Goal: Check status: Check status

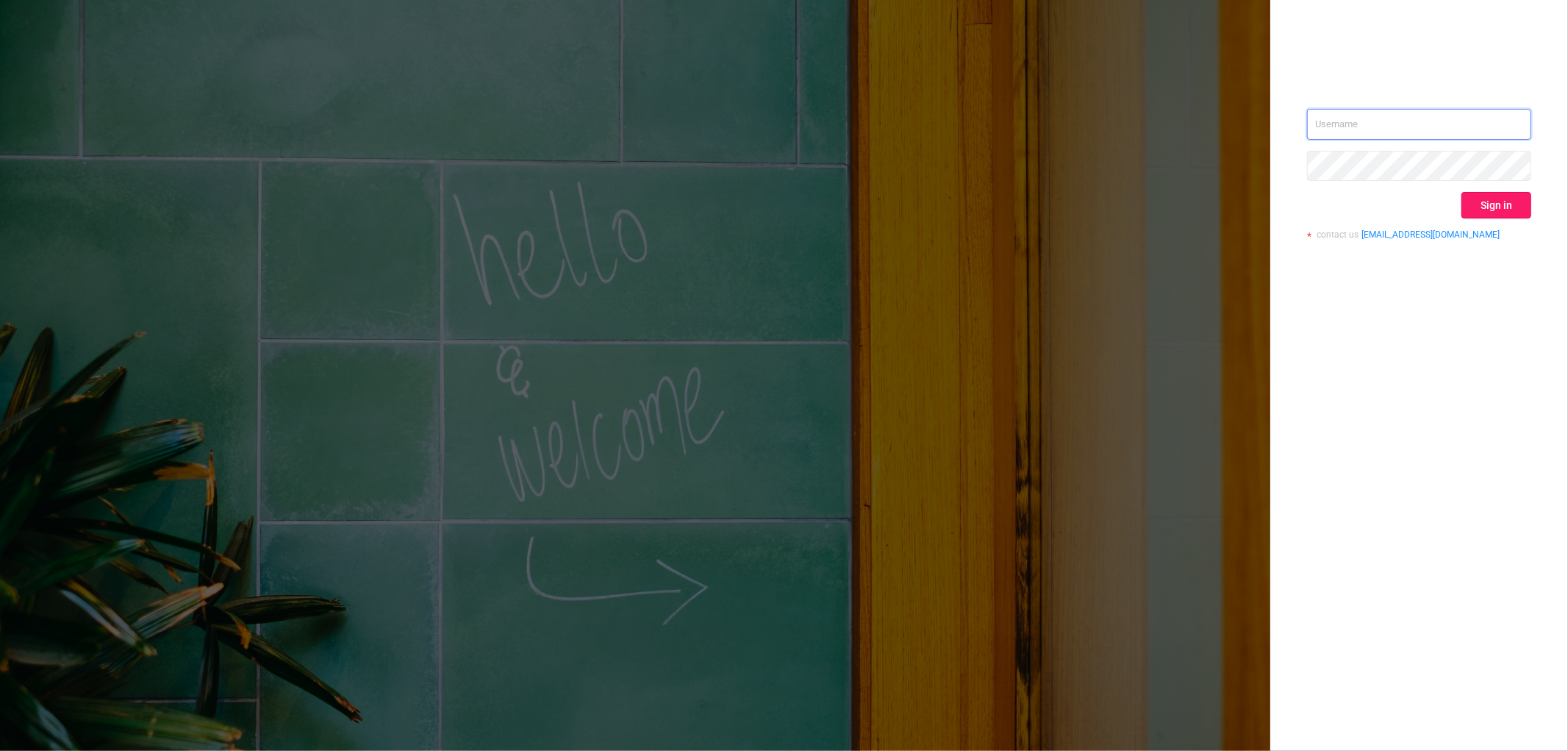
type input "[EMAIL_ADDRESS][DOMAIN_NAME]"
click at [1484, 208] on button "Sign in" at bounding box center [1497, 205] width 69 height 26
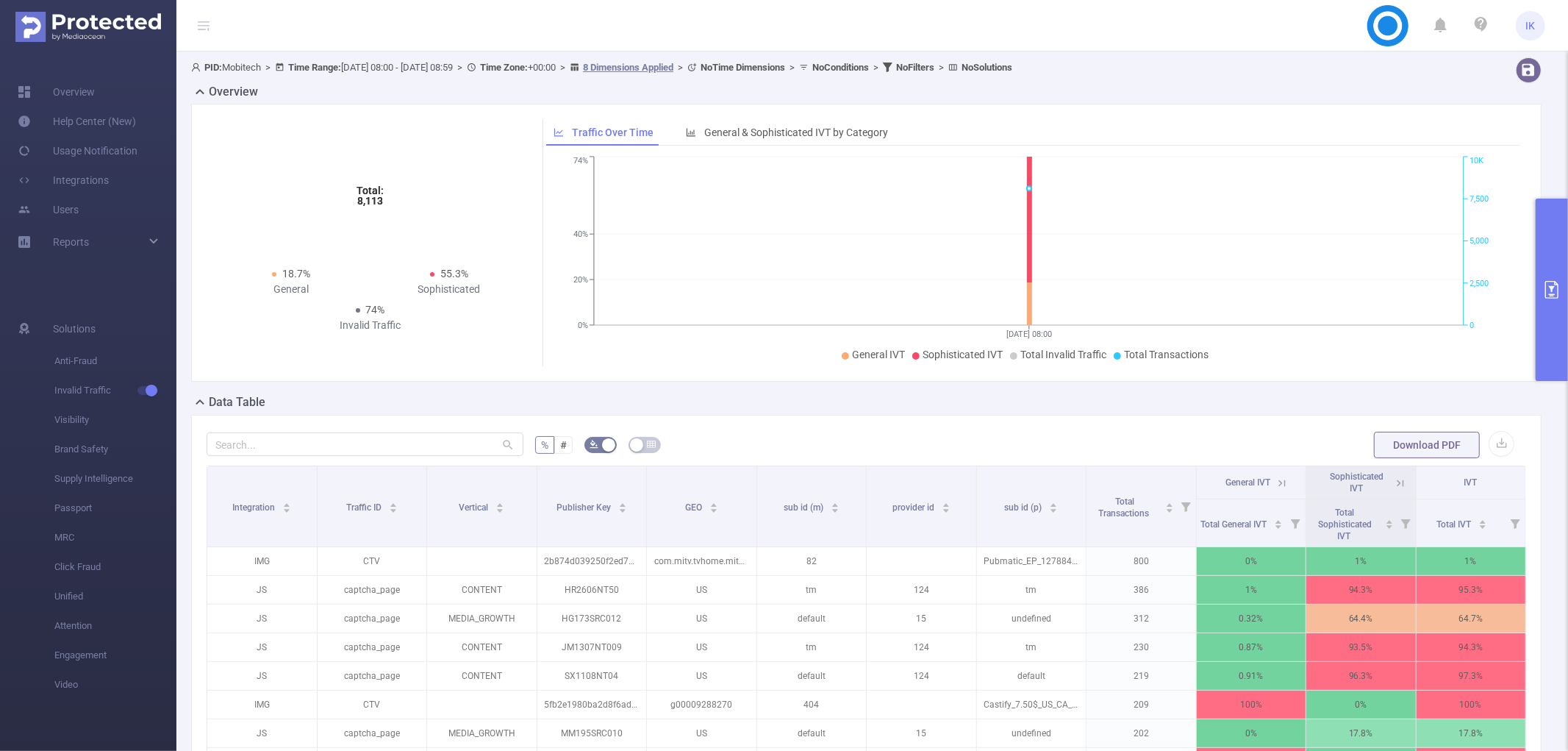
click at [1562, 296] on button "primary" at bounding box center [1553, 290] width 33 height 182
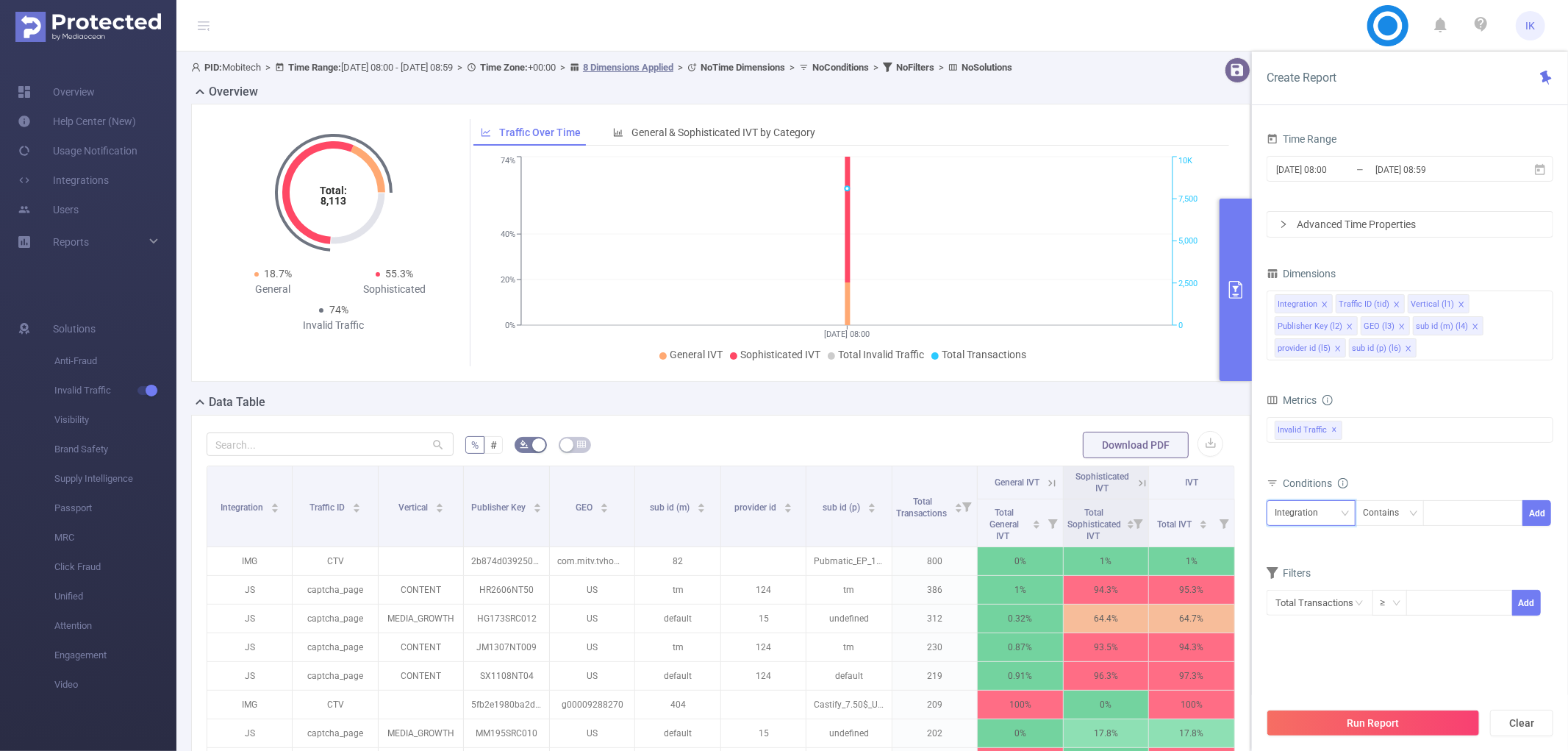
click at [1311, 515] on div "Integration" at bounding box center [1302, 513] width 54 height 24
click at [1336, 600] on li "Publisher Key (l2)" at bounding box center [1315, 603] width 97 height 23
click at [1408, 506] on div "Contains" at bounding box center [1387, 513] width 46 height 24
click at [1408, 570] on li "Is" at bounding box center [1403, 567] width 97 height 23
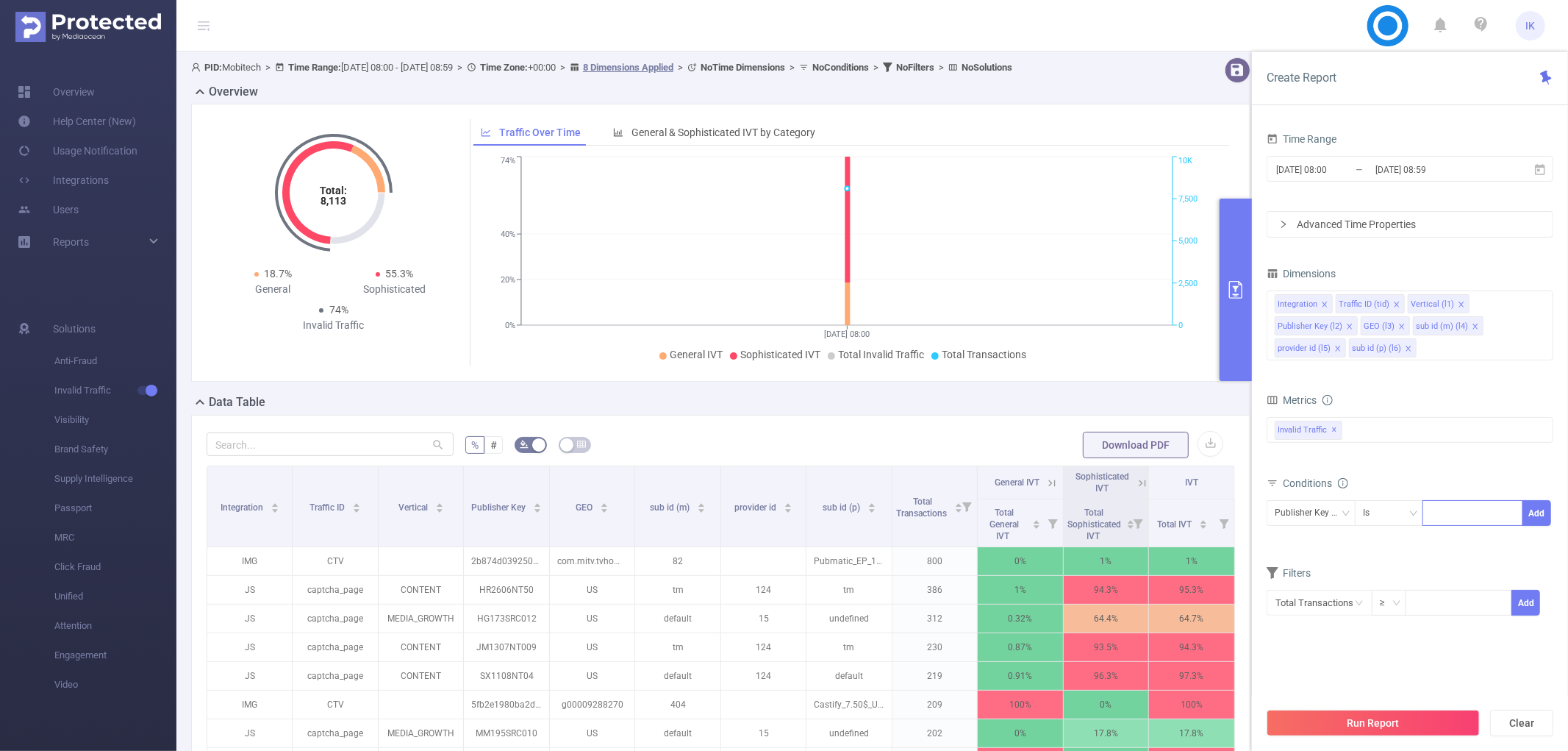
click at [1444, 508] on div at bounding box center [1473, 513] width 85 height 24
paste input "GPD200824GAM"
type input "GPD200824GAM"
click at [1497, 536] on li "GPD200824GAM" at bounding box center [1477, 543] width 111 height 23
click at [1535, 515] on button "Add" at bounding box center [1537, 513] width 29 height 26
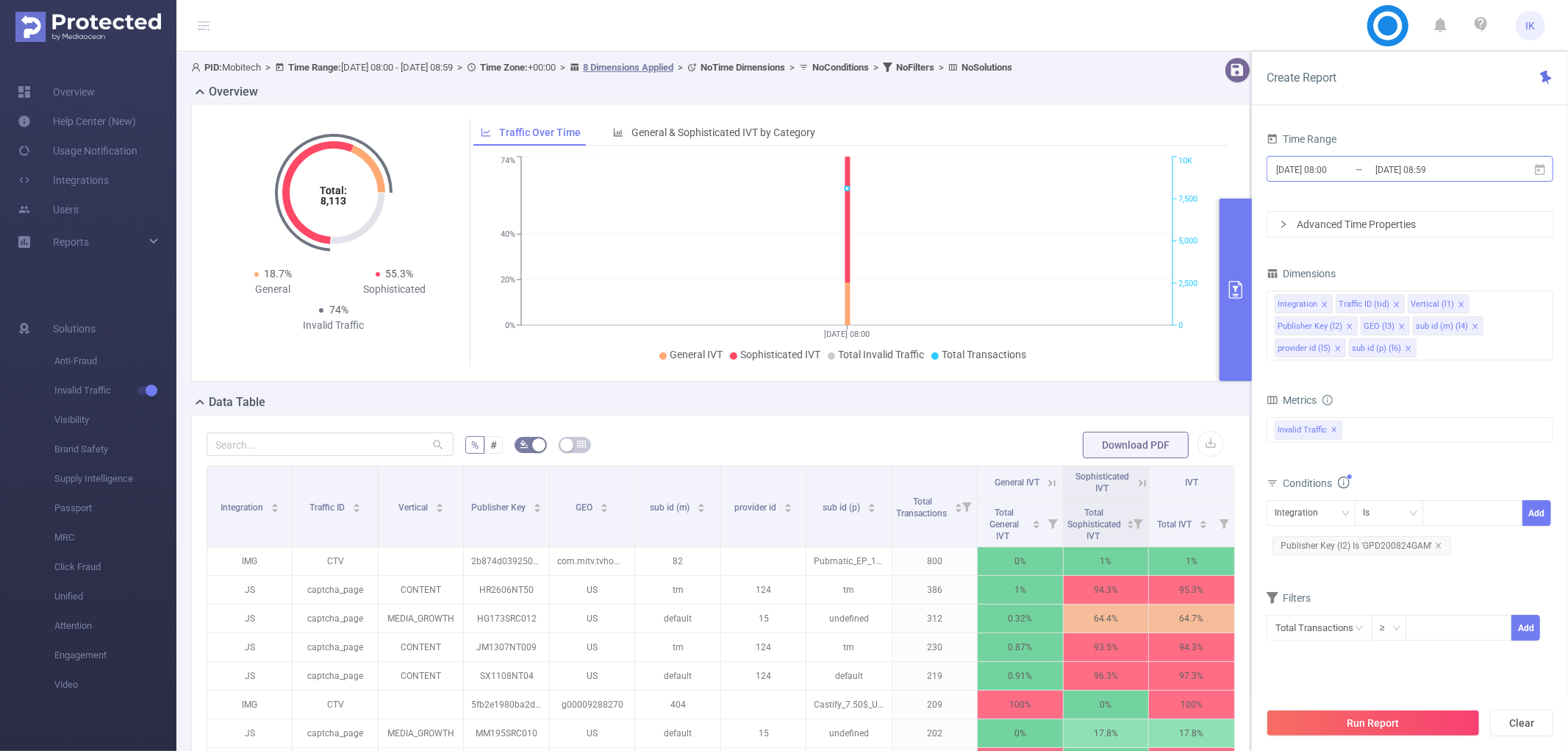
click at [1342, 166] on input "[DATE] 08:00" at bounding box center [1334, 169] width 119 height 20
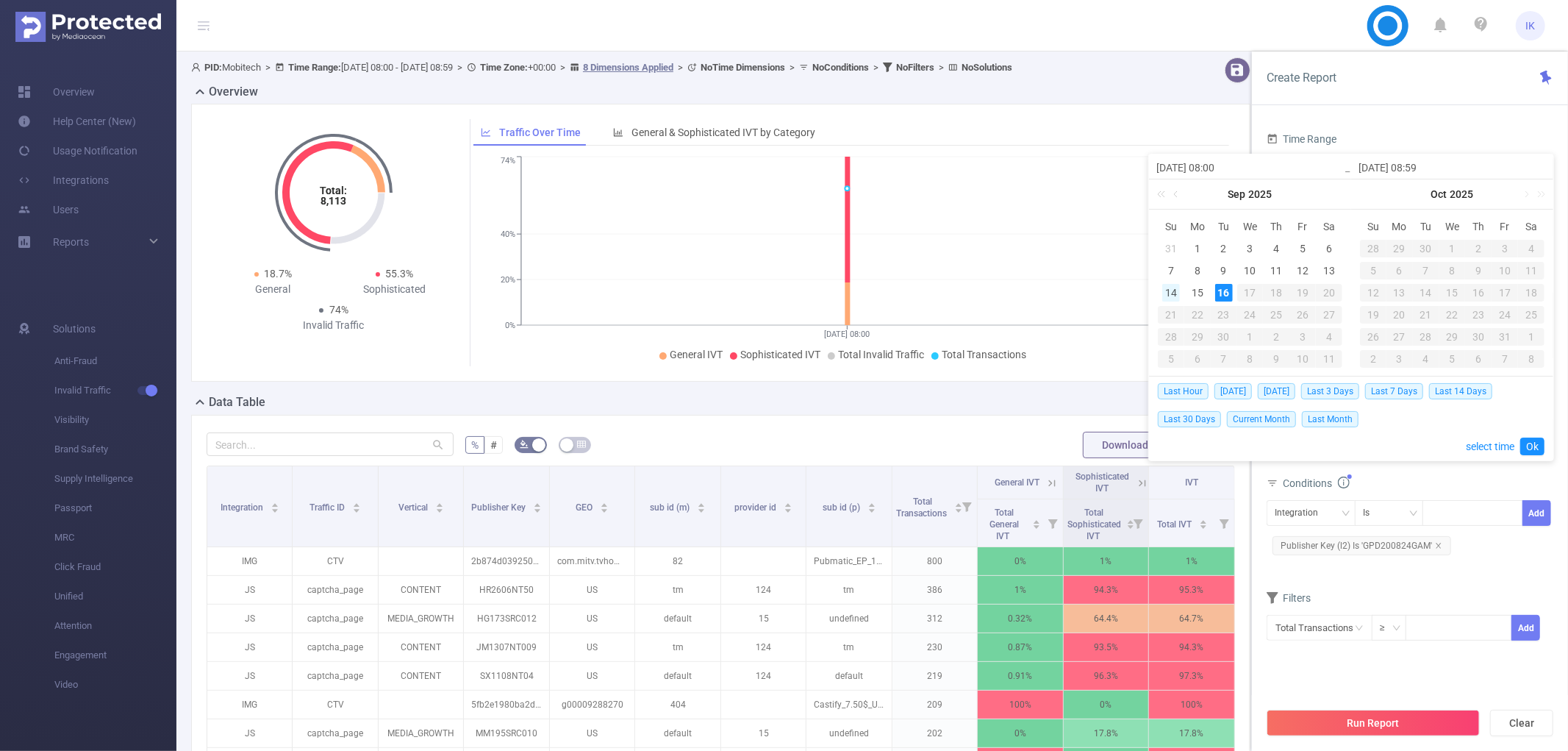
click at [1175, 288] on div "14" at bounding box center [1171, 292] width 17 height 17
click at [1218, 294] on div "16" at bounding box center [1224, 292] width 17 height 17
type input "[DATE] 08:00"
click at [1533, 443] on link "Ok" at bounding box center [1532, 446] width 24 height 17
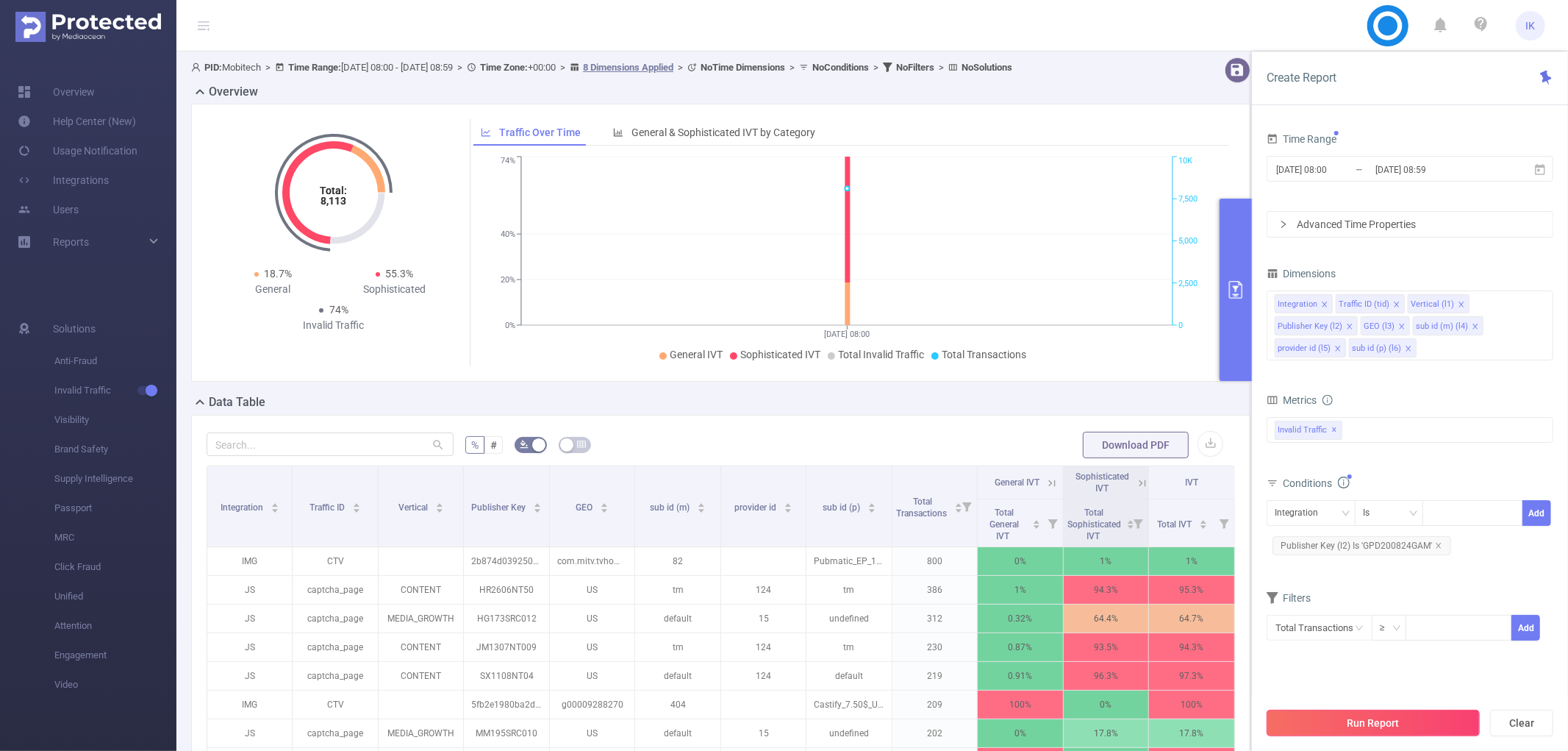
click at [1429, 727] on button "Run Report" at bounding box center [1373, 722] width 213 height 26
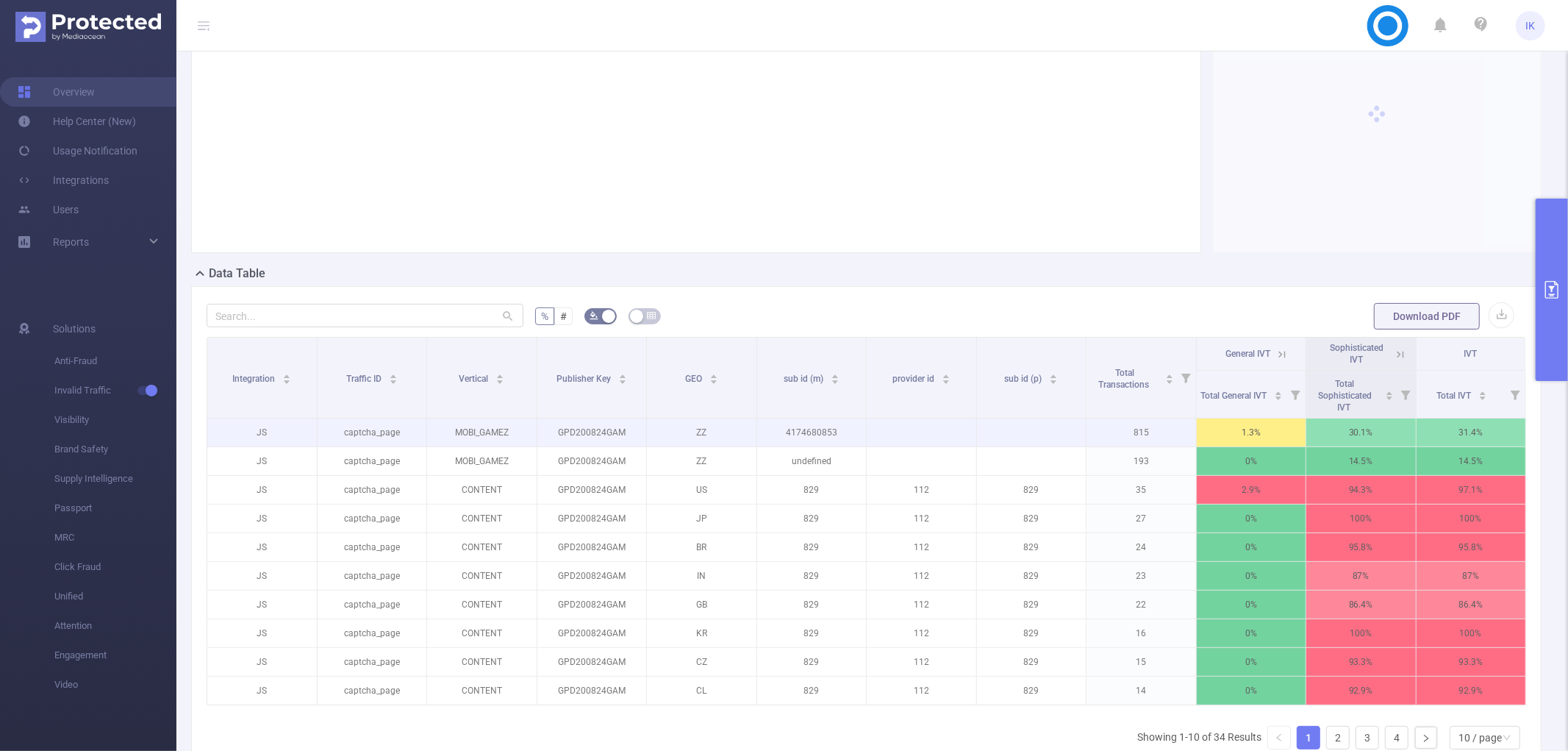
scroll to position [245, 0]
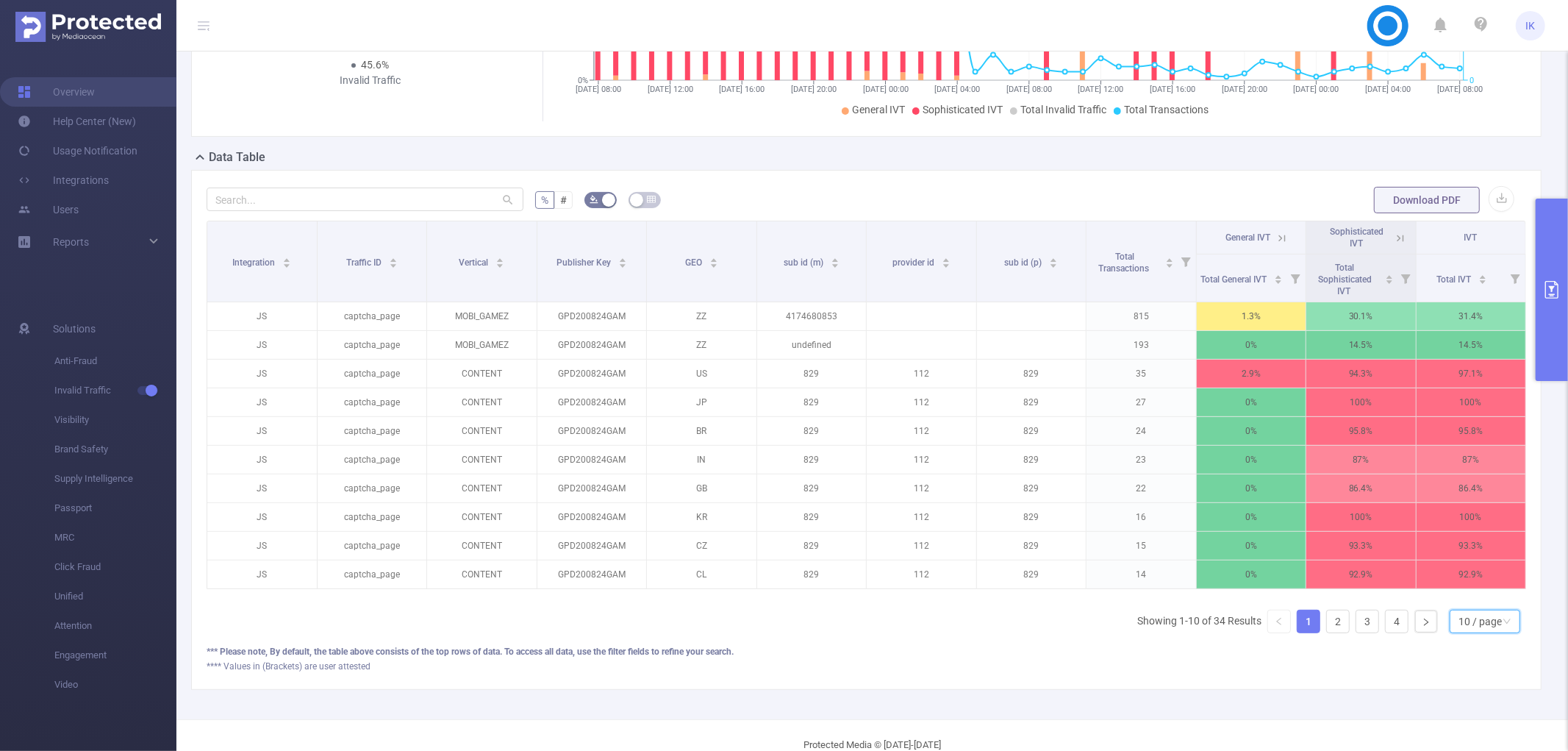
click at [1464, 632] on div "10 / page" at bounding box center [1480, 621] width 43 height 22
click at [1459, 614] on li "50 / page" at bounding box center [1472, 609] width 70 height 23
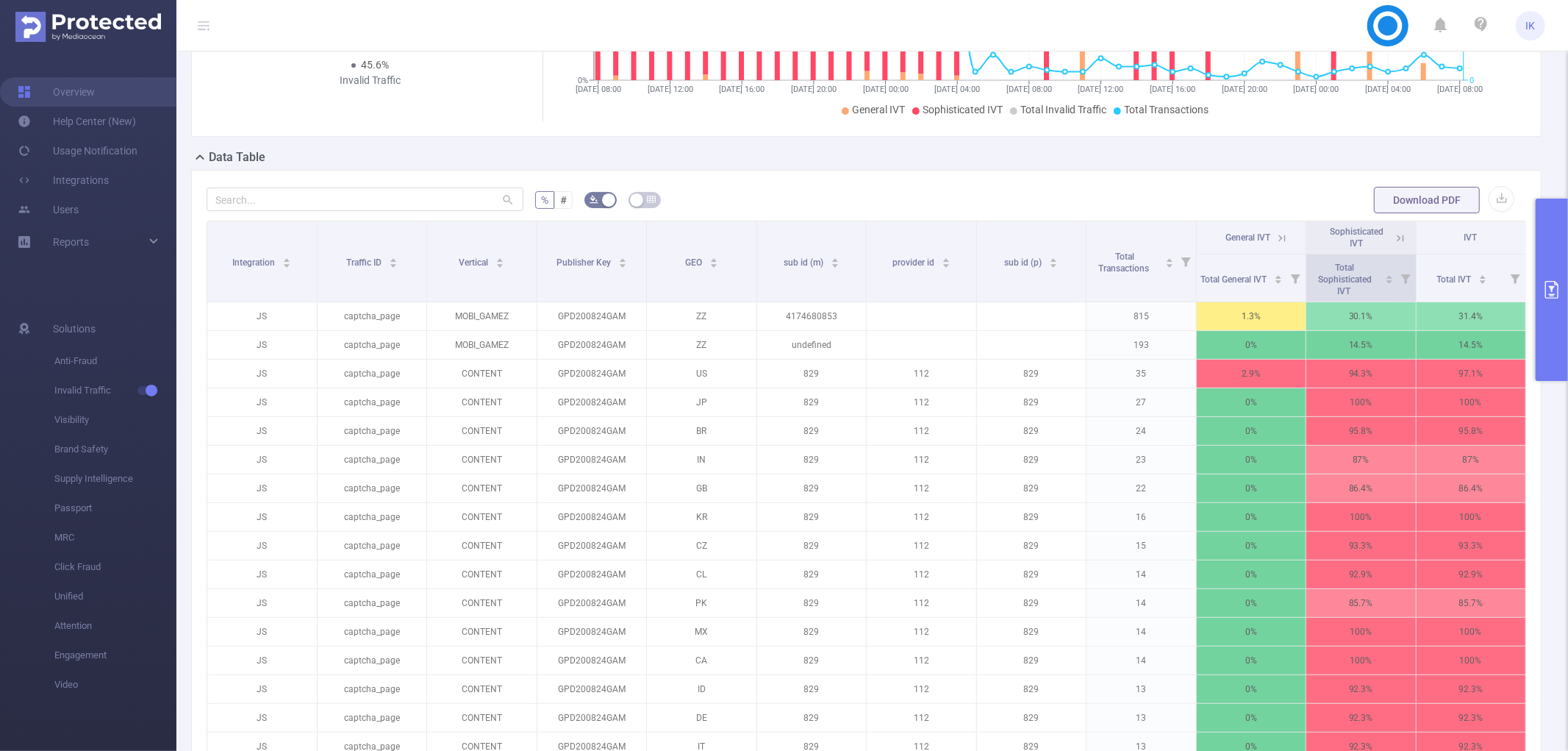
click at [1413, 289] on span at bounding box center [1417, 278] width 8 height 47
click at [1389, 236] on icon at bounding box center [1398, 236] width 17 height 14
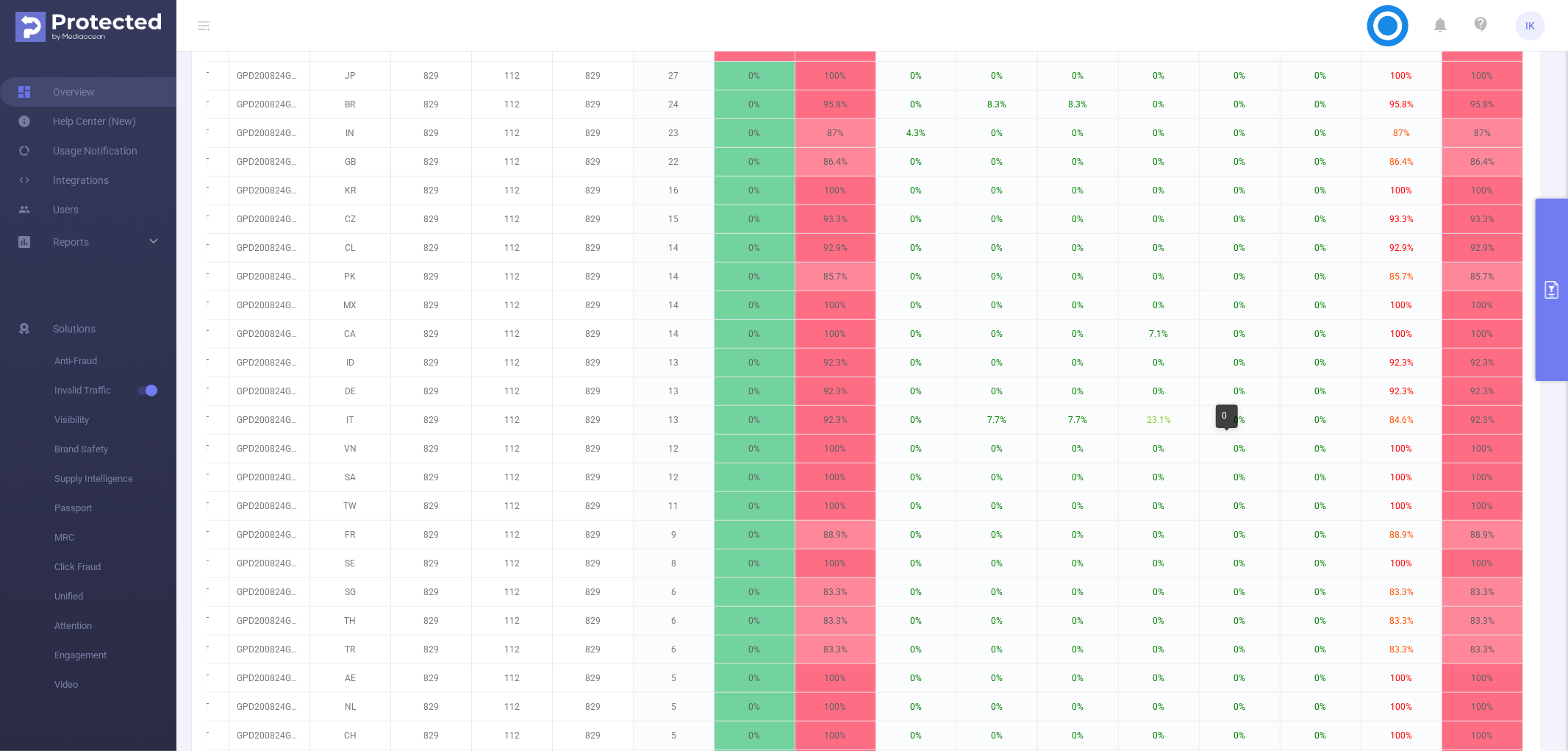
scroll to position [93, 0]
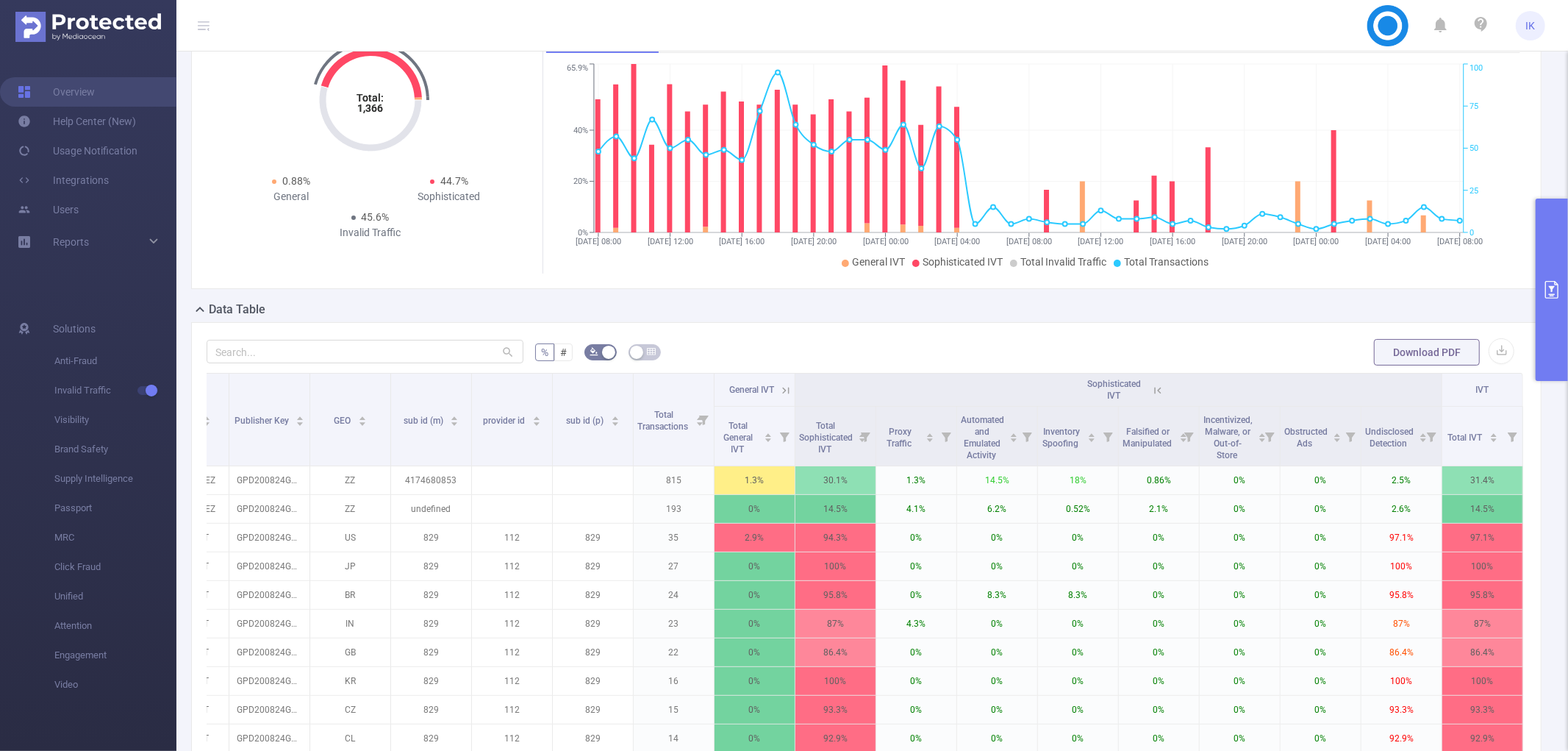
click at [1151, 393] on icon at bounding box center [1158, 391] width 14 height 14
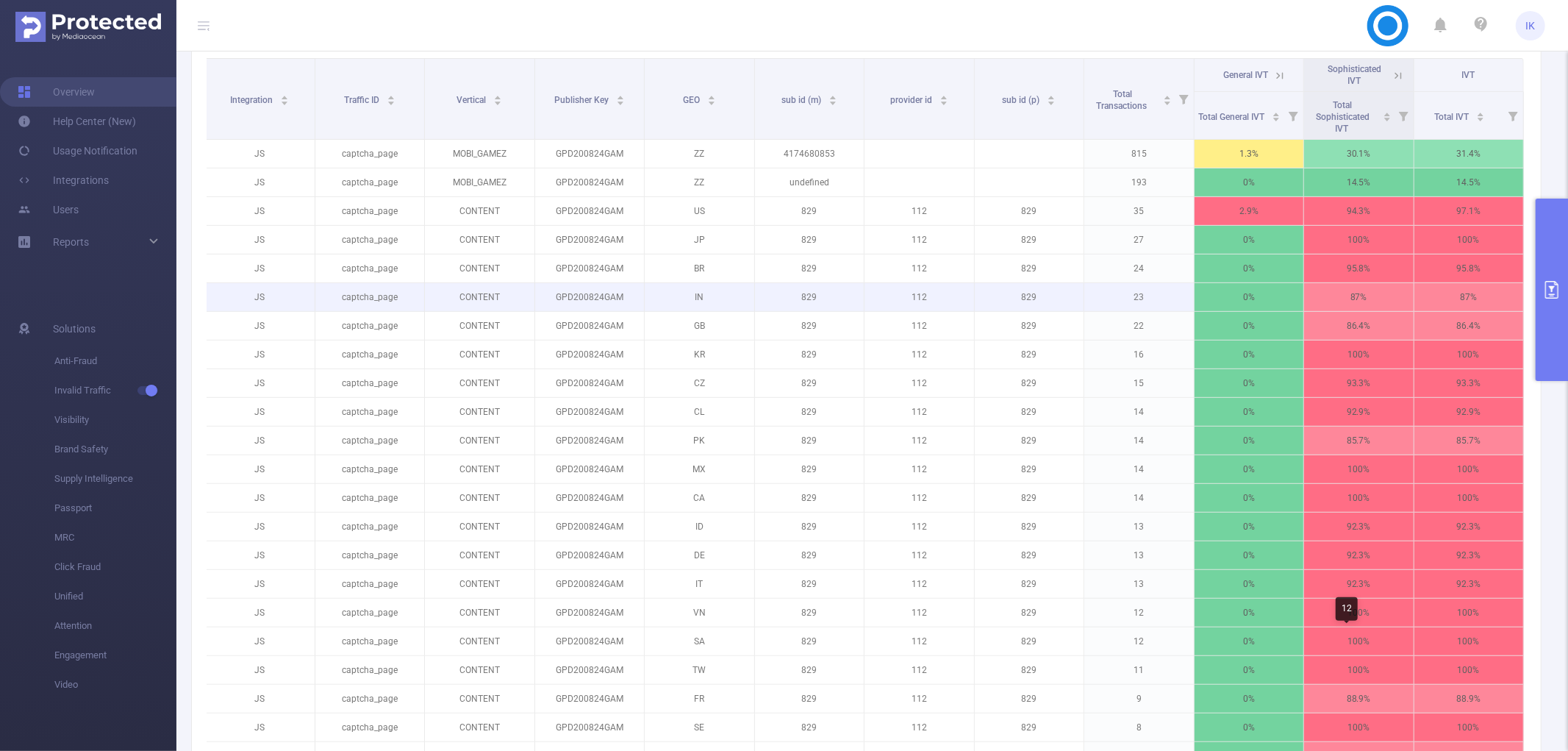
scroll to position [162, 0]
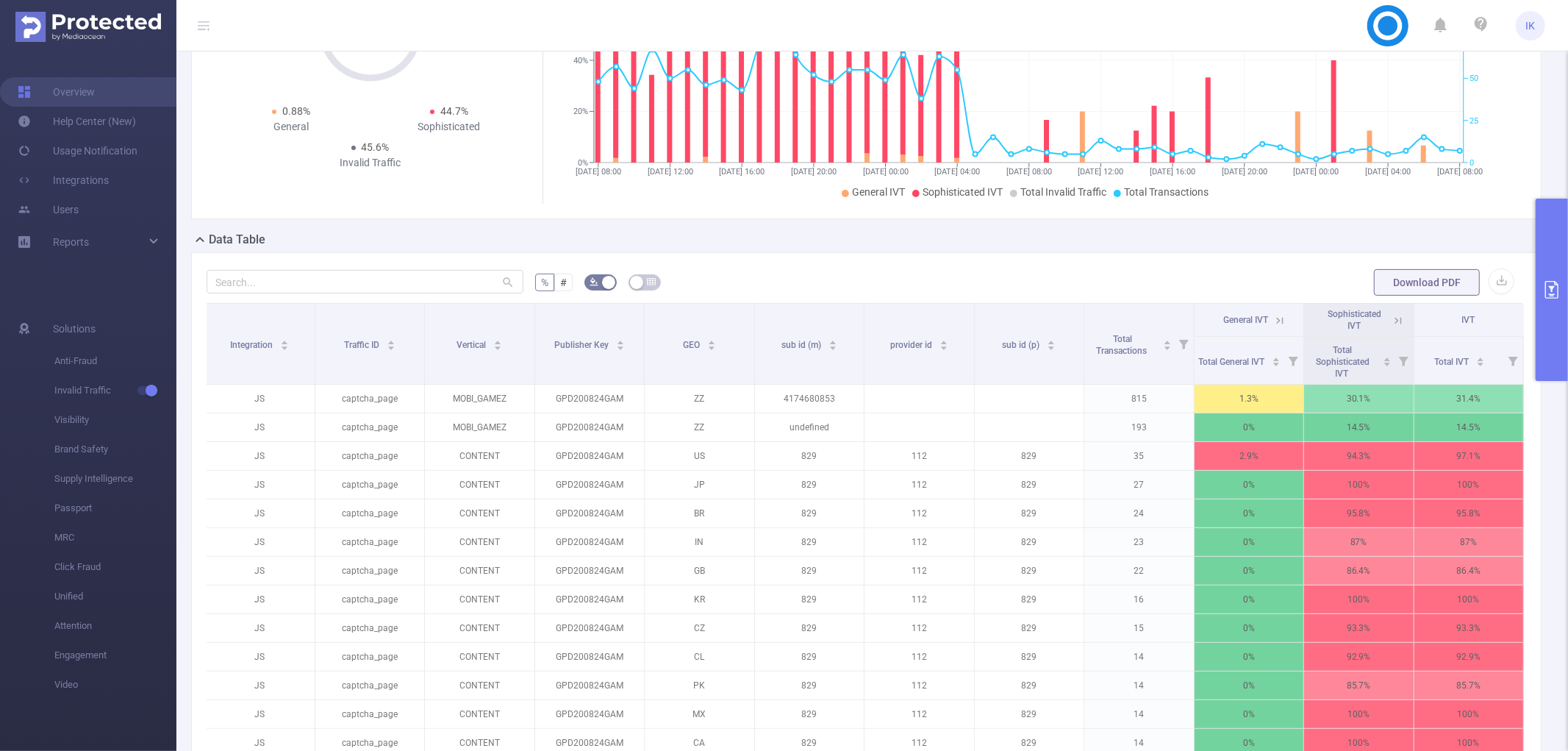
click at [1469, 320] on th "IVT" at bounding box center [1470, 320] width 110 height 33
click at [1388, 314] on icon at bounding box center [1396, 320] width 17 height 14
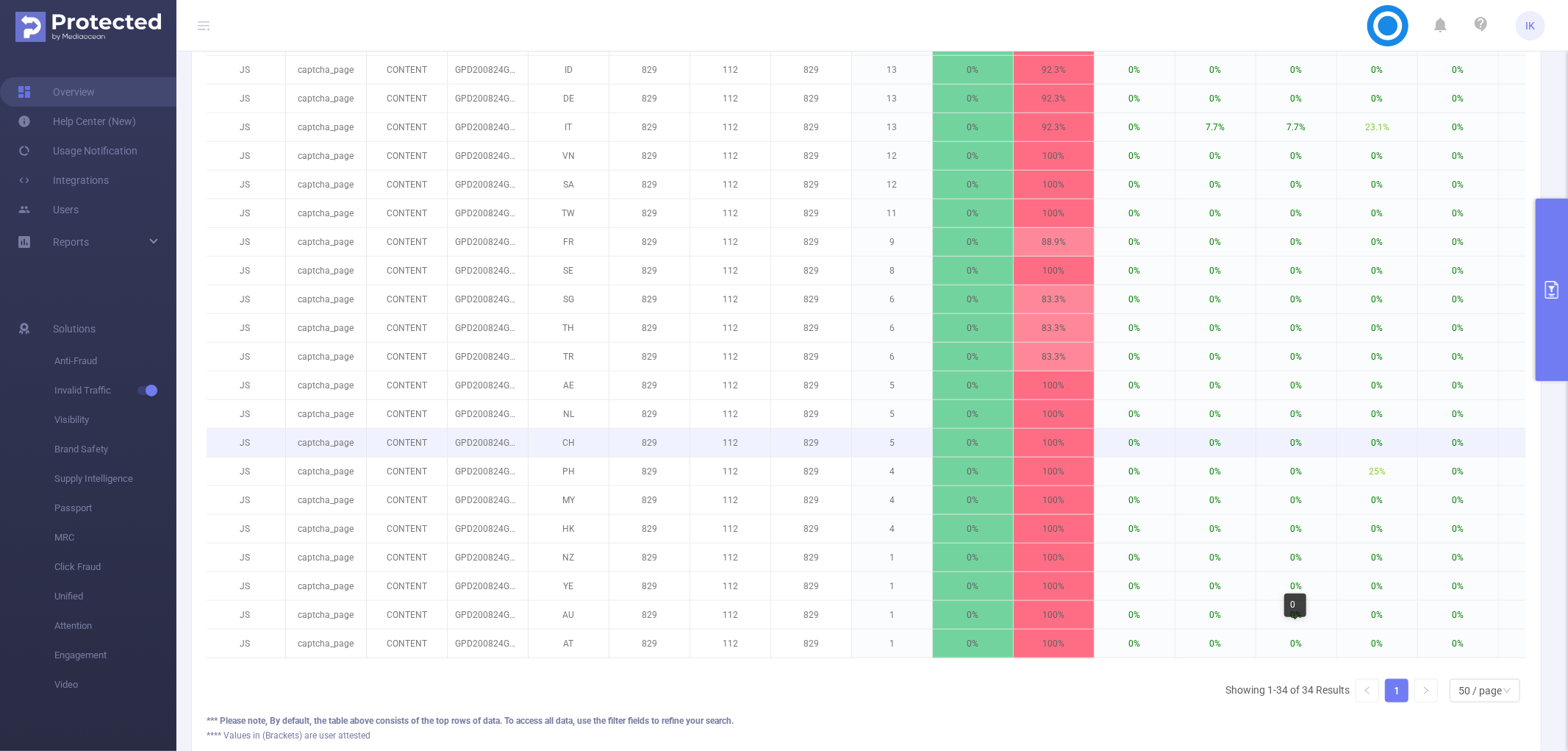
scroll to position [991, 0]
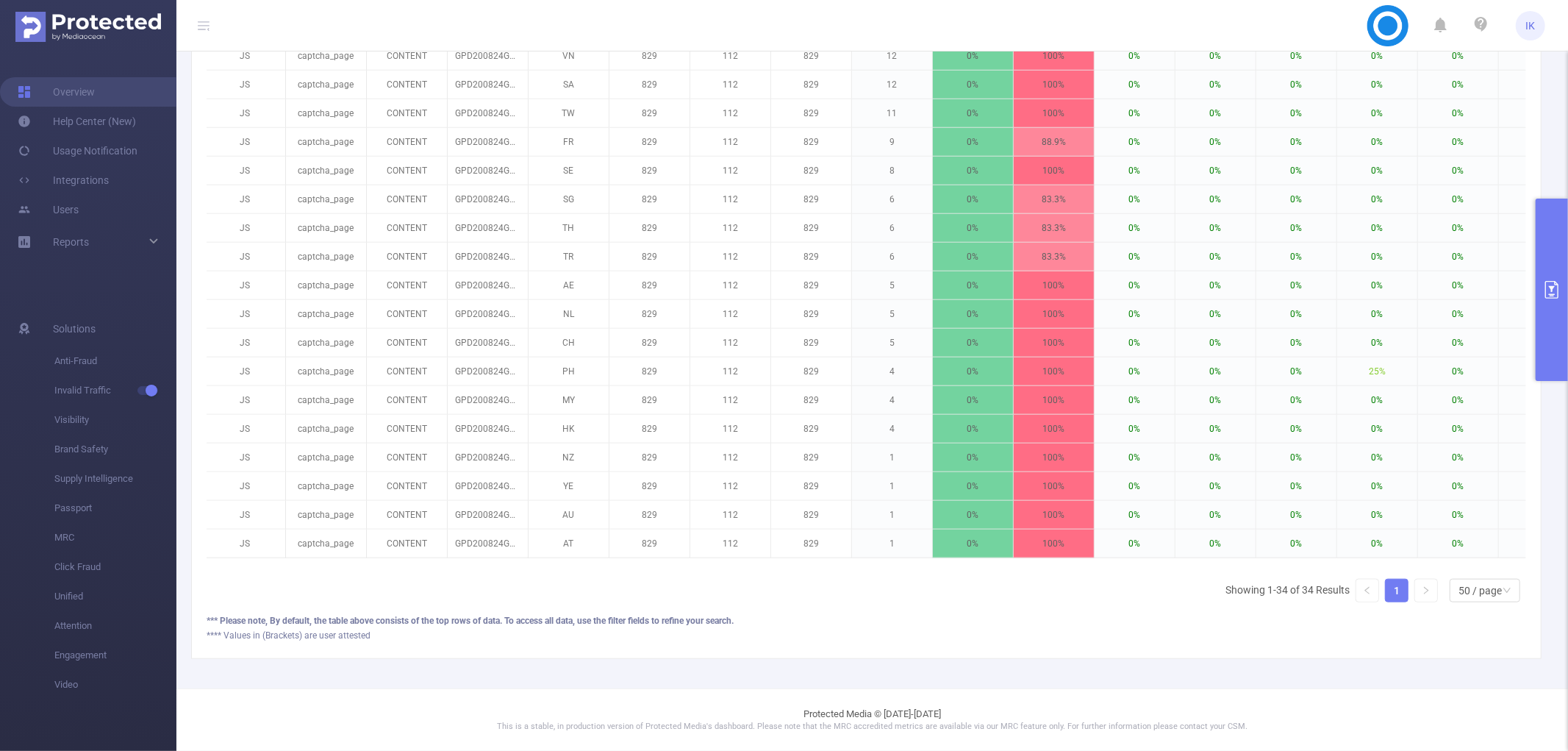
click at [1270, 568] on div "Integration Traffic ID Vertical Publisher Key GEO sub id (m) provider id sub id…" at bounding box center [867, 51] width 1320 height 1125
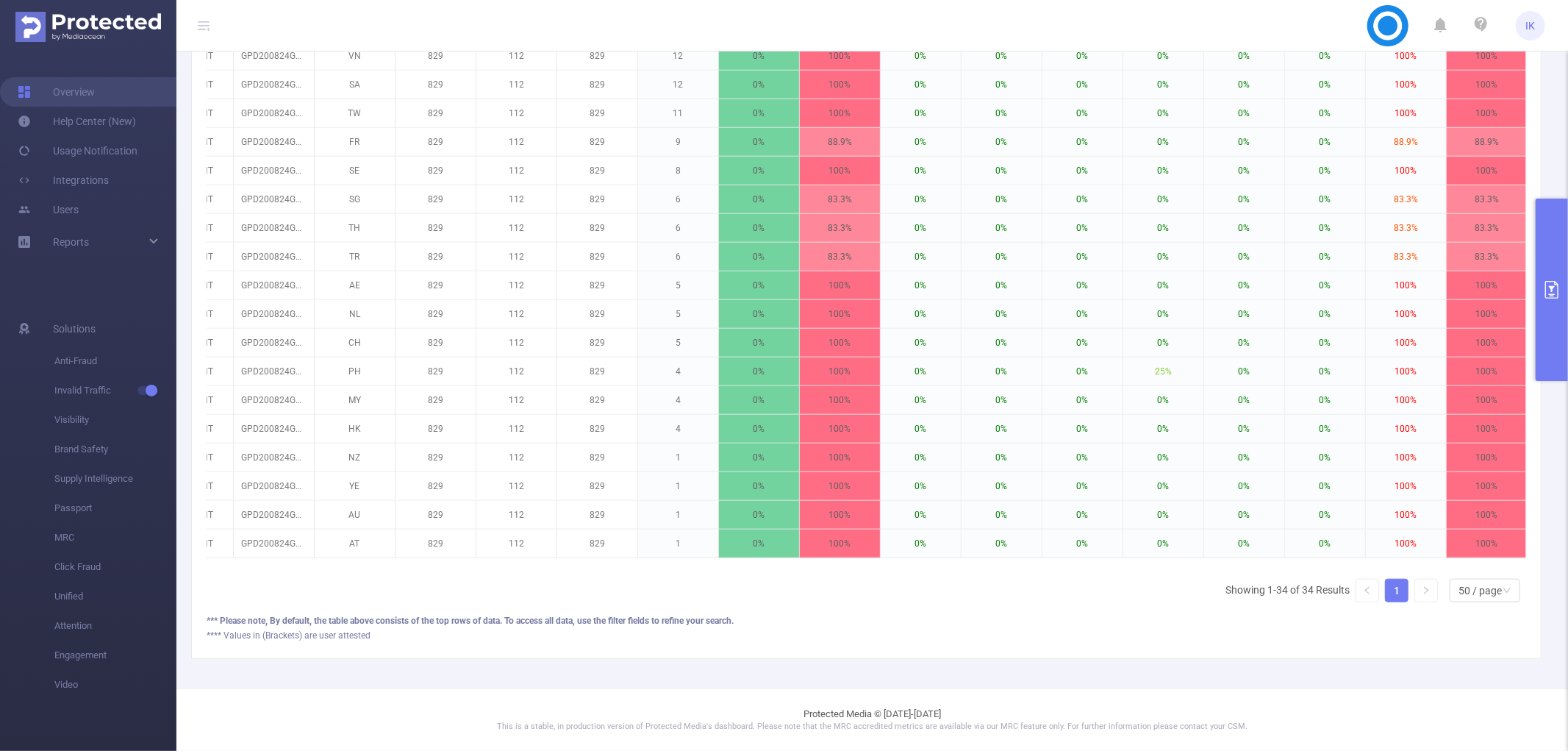
scroll to position [0, 233]
